Goal: Answer question/provide support

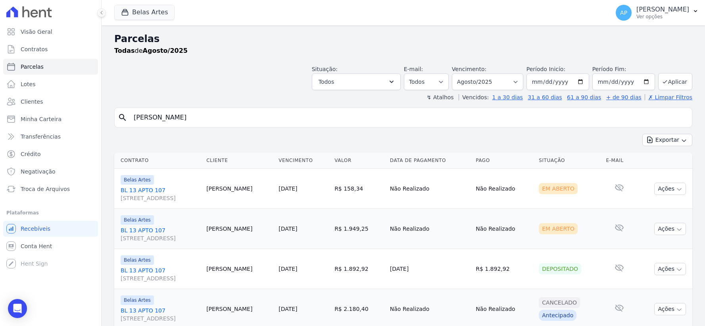
select select
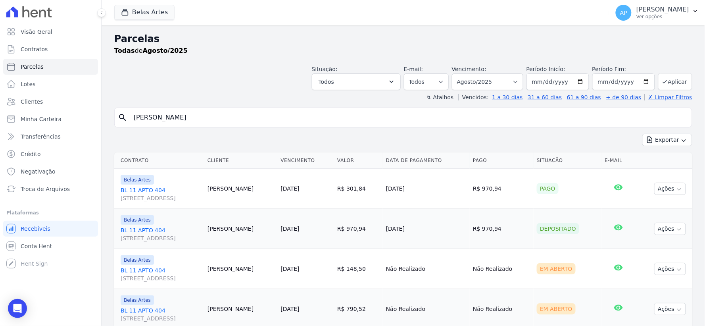
click at [479, 60] on div "Parcelas Todas de Agosto/2025" at bounding box center [403, 47] width 578 height 30
click at [477, 81] on select "[GEOGRAPHIC_DATA] por período ──────── Todos os meses Setembro/2022 Outubro/202…" at bounding box center [487, 81] width 71 height 17
select select "07/2025"
click at [457, 73] on select "[GEOGRAPHIC_DATA] por período ──────── Todos os meses Setembro/2022 Outubro/202…" at bounding box center [487, 81] width 71 height 17
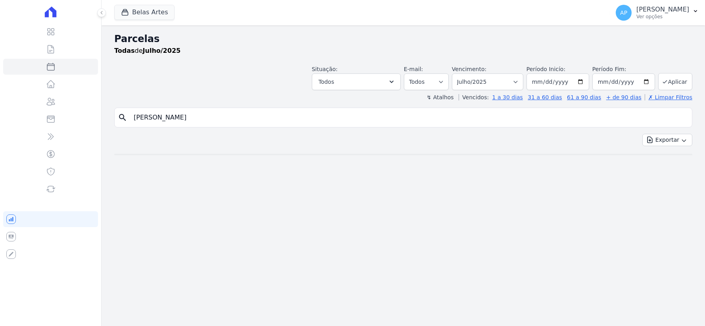
select select
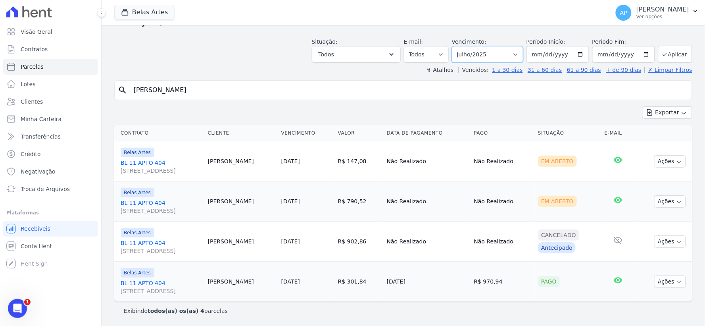
click at [487, 54] on select "[GEOGRAPHIC_DATA] por período ──────── Todos os meses Setembro/2022 Outubro/202…" at bounding box center [487, 54] width 71 height 17
select select "06/2025"
click at [457, 46] on select "[GEOGRAPHIC_DATA] por período ──────── Todos os meses Setembro/2022 Outubro/202…" at bounding box center [487, 54] width 71 height 17
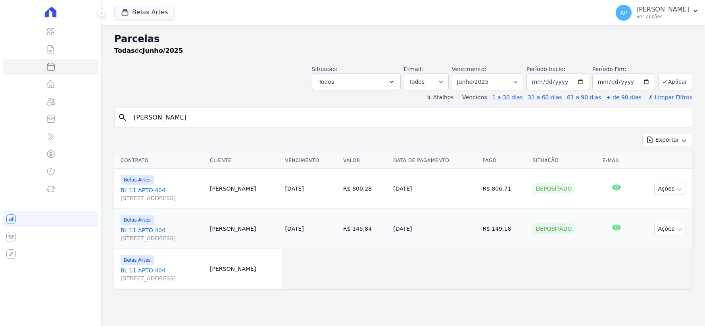
select select
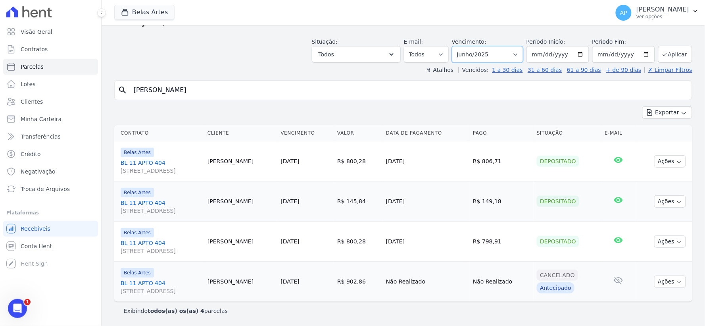
drag, startPoint x: 491, startPoint y: 56, endPoint x: 488, endPoint y: 60, distance: 4.8
click at [491, 56] on select "[GEOGRAPHIC_DATA] por período ──────── Todos os meses Setembro/2022 Outubro/202…" at bounding box center [487, 54] width 71 height 17
select select "05/2025"
click at [457, 46] on select "[GEOGRAPHIC_DATA] por período ──────── Todos os meses Setembro/2022 Outubro/202…" at bounding box center [487, 54] width 71 height 17
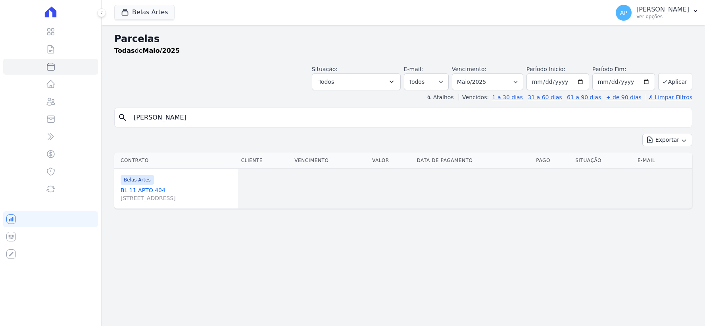
select select
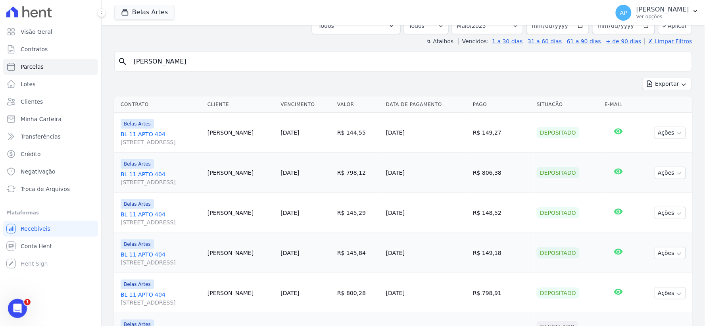
scroll to position [12, 0]
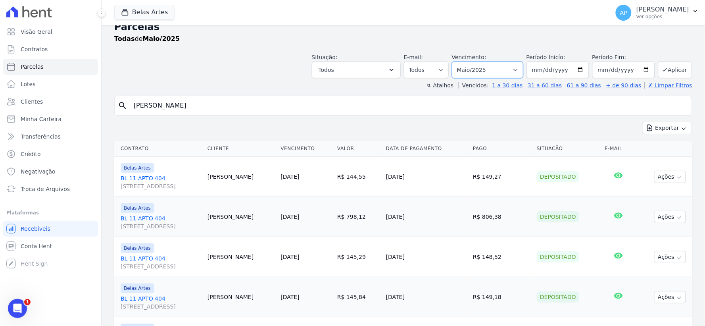
click at [474, 65] on select "Filtrar por período ──────── Todos os meses Setembro/2022 Outubro/2022 Novembro…" at bounding box center [487, 69] width 71 height 17
click at [13, 304] on icon "Abertura do Messenger da Intercom" at bounding box center [16, 307] width 13 height 13
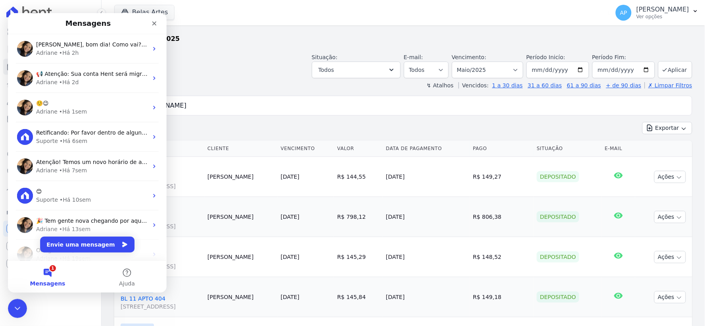
scroll to position [0, 0]
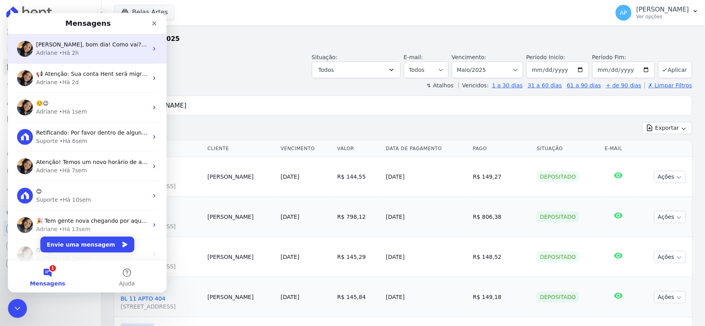
click at [68, 47] on span "Olá Alan, bom dia! Como vai? Alan, sim. O cliente é notificado sobre a inclusão…" at bounding box center [270, 44] width 468 height 6
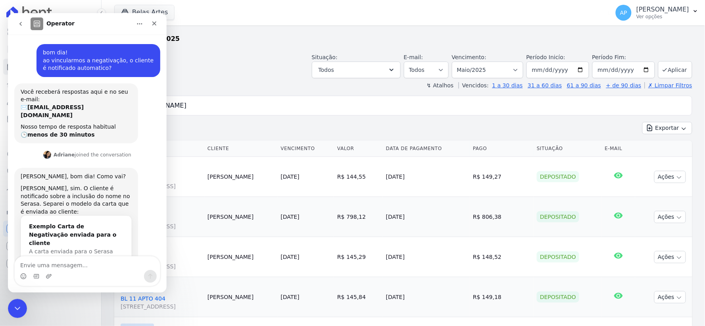
scroll to position [11, 0]
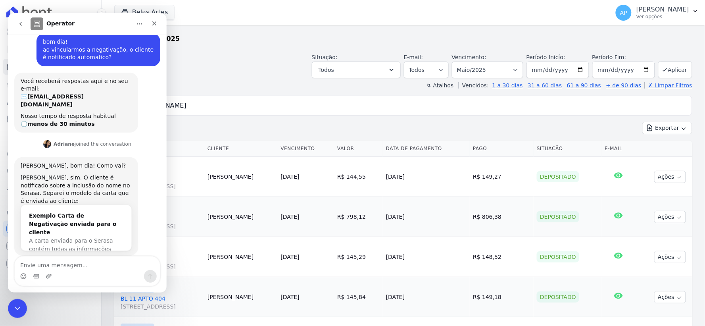
click at [48, 267] on textarea "Envie uma mensagem..." at bounding box center [86, 262] width 145 height 13
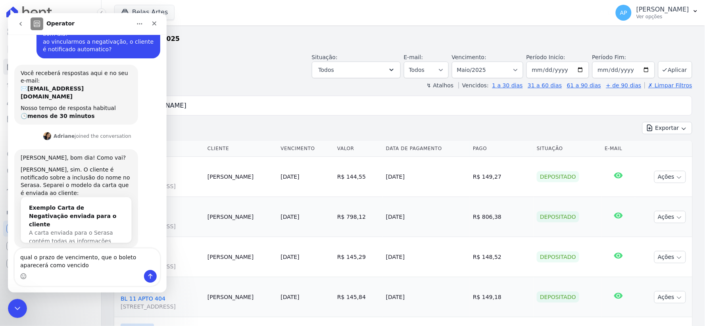
type textarea "qual o prazo de vencimento, que o boleto aparecerá como vencido?"
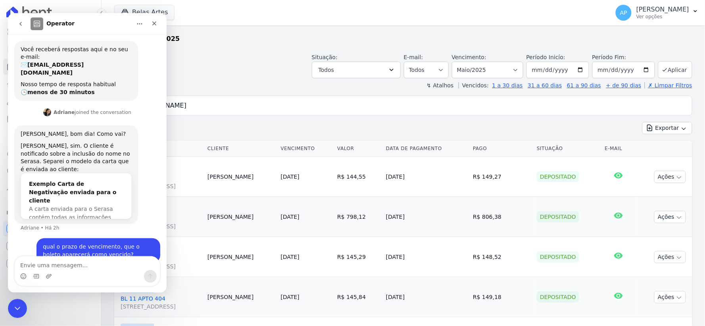
scroll to position [42, 0]
type textarea "para que consiga realizar a negativação?"
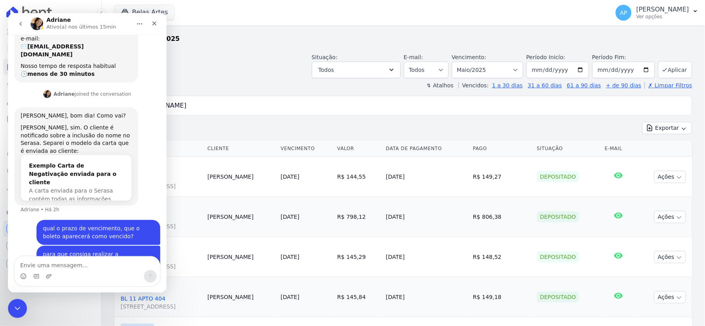
scroll to position [60, 0]
click at [17, 307] on icon "Encerramento do Messenger da Intercom" at bounding box center [16, 307] width 6 height 3
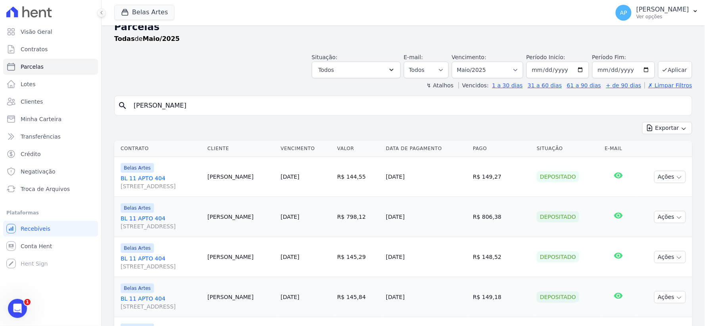
scroll to position [61, 0]
click at [513, 87] on link "1 a 30 dias" at bounding box center [507, 85] width 31 height 6
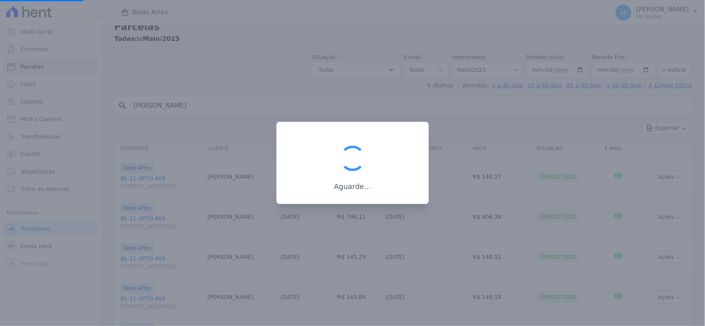
select select
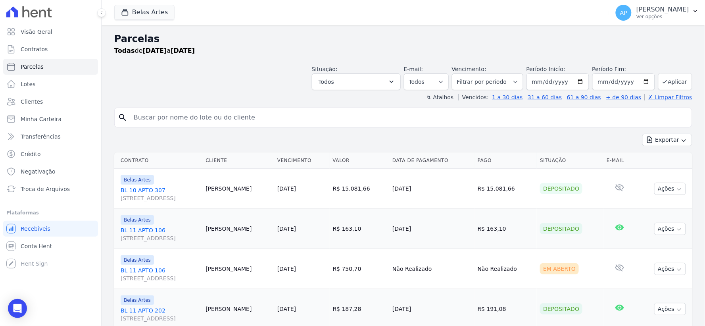
click at [190, 114] on input "search" at bounding box center [409, 118] width 560 height 16
paste input "[PERSON_NAME]"
type input "[PERSON_NAME]"
select select
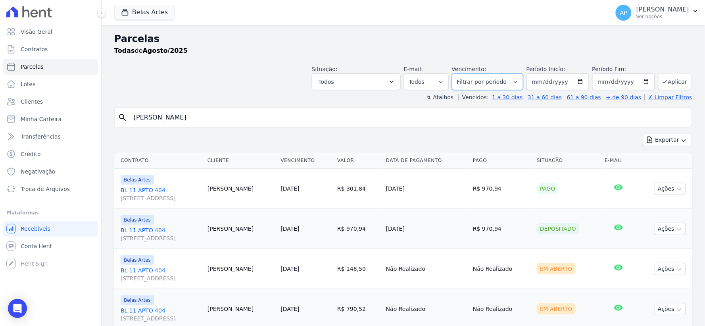
click at [503, 84] on select "Filtrar por período ──────── Todos os meses Setembro/2022 Outubro/2022 Novembro…" at bounding box center [487, 81] width 71 height 17
select select "07/2025"
click at [457, 73] on select "Filtrar por período ──────── Todos os meses Setembro/2022 Outubro/2022 Novembro…" at bounding box center [487, 81] width 71 height 17
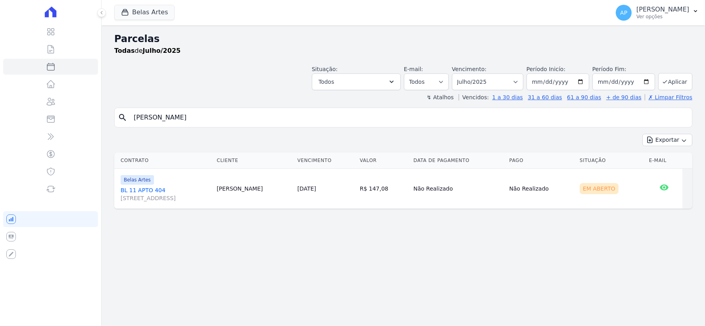
select select
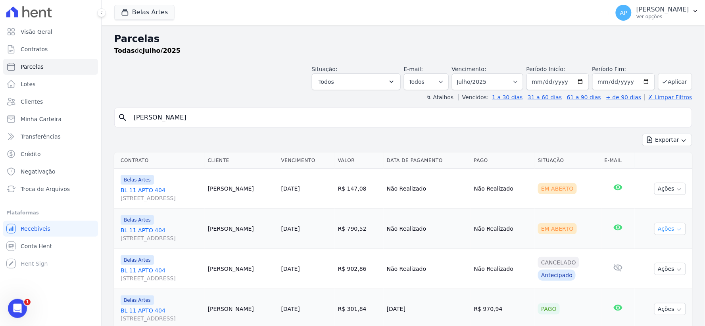
click at [662, 232] on button "Ações" at bounding box center [670, 229] width 32 height 12
click at [663, 189] on button "Ações" at bounding box center [670, 189] width 32 height 12
click at [27, 305] on span "1" at bounding box center [28, 301] width 7 height 7
click at [12, 303] on div "Abertura do Messenger da Intercom" at bounding box center [16, 307] width 26 height 26
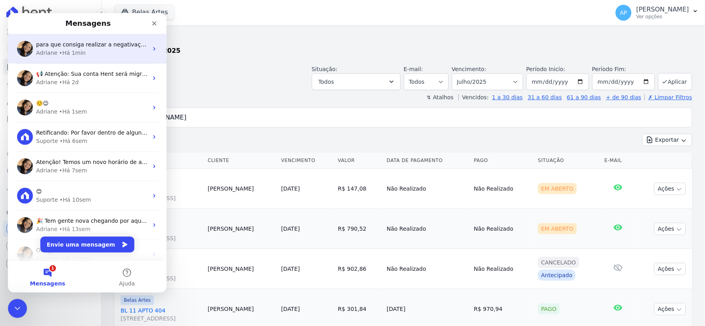
click at [70, 53] on div "• Há 1min" at bounding box center [72, 52] width 27 height 8
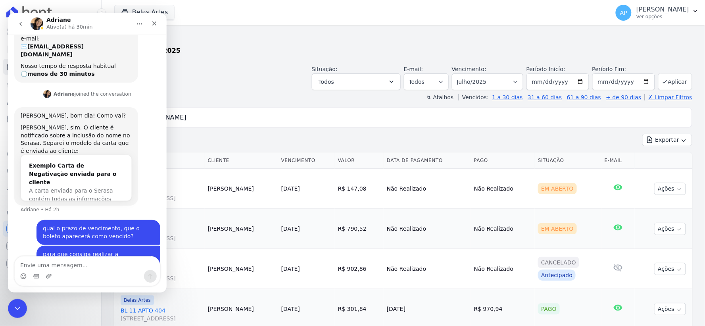
scroll to position [60, 0]
drag, startPoint x: 12, startPoint y: 306, endPoint x: 140, endPoint y: 519, distance: 247.7
click at [12, 306] on icon "Encerramento do Messenger da Intercom" at bounding box center [17, 307] width 10 height 10
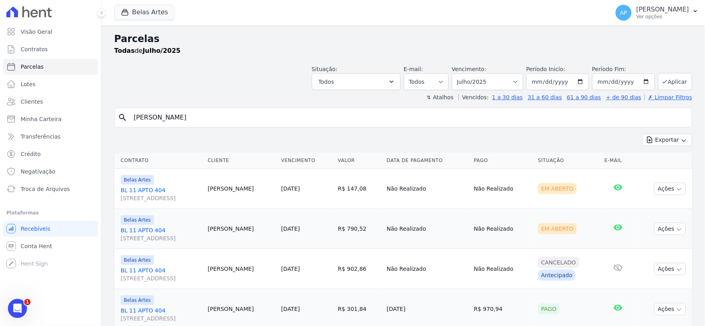
scroll to position [61, 0]
